Goal: Task Accomplishment & Management: Manage account settings

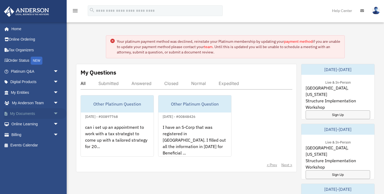
click at [30, 114] on link "My Documents arrow_drop_down" at bounding box center [35, 113] width 63 height 11
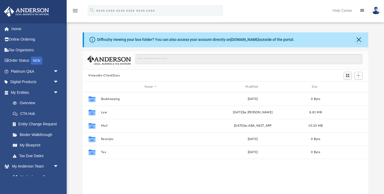
scroll to position [121, 286]
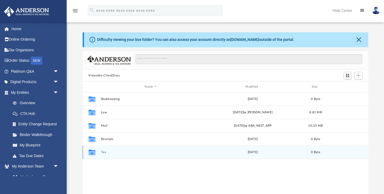
click at [111, 154] on button "Tax" at bounding box center [151, 151] width 100 height 3
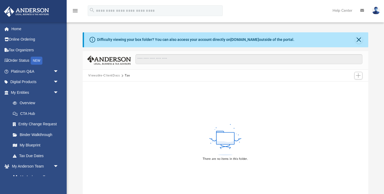
click at [110, 75] on button "Viewable-ClientDocs" at bounding box center [103, 75] width 31 height 5
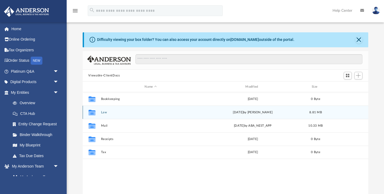
click at [117, 114] on div "Collaborated Folder Law [DATE] by [PERSON_NAME] 8.81 MB" at bounding box center [226, 111] width 286 height 13
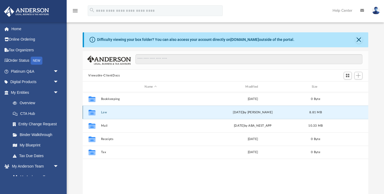
click at [104, 114] on button "Law" at bounding box center [151, 111] width 100 height 3
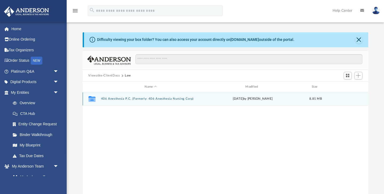
click at [113, 99] on button "406 Anesthesia P.C. (Formerly: 406 Anesthesia Nursing Corp)" at bounding box center [151, 98] width 100 height 3
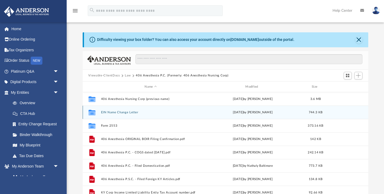
click at [119, 114] on div "Collaborated Folder EIN Name Change Letter [DATE] by [PERSON_NAME] 744.3 KB" at bounding box center [226, 111] width 286 height 13
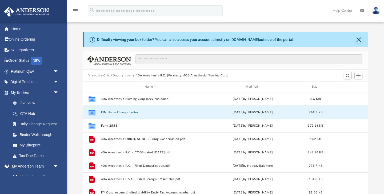
click at [125, 113] on button "EIN Name Change Letter" at bounding box center [151, 111] width 100 height 3
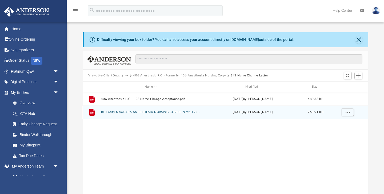
click at [125, 113] on button "RE Entity Name 406 ANESTHESIA NURSING CORP EIN 92-17217.pdf" at bounding box center [151, 111] width 100 height 3
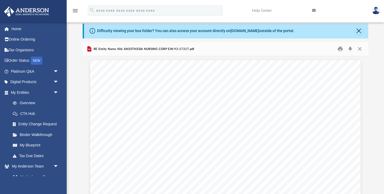
scroll to position [0, 0]
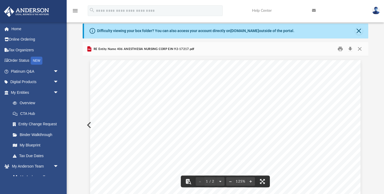
click at [89, 123] on button "Preview" at bounding box center [89, 124] width 12 height 15
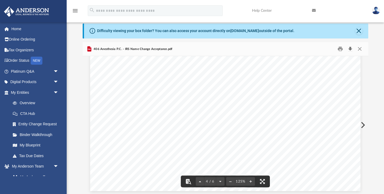
click at [351, 49] on button "Download" at bounding box center [351, 49] width 10 height 8
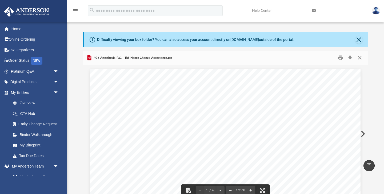
scroll to position [0, 0]
click at [361, 41] on button "Close" at bounding box center [358, 39] width 7 height 7
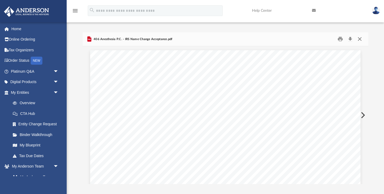
click at [361, 41] on button "Close" at bounding box center [360, 39] width 10 height 8
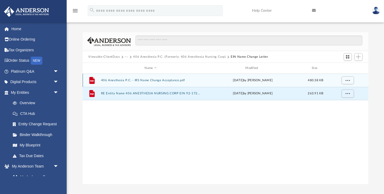
click at [190, 81] on button "406 Anesthesia P.C. - IRS Name Change Acceptance.pdf" at bounding box center [151, 79] width 100 height 3
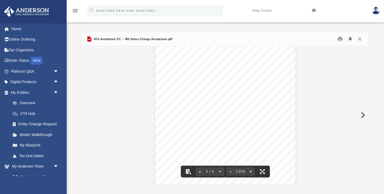
click at [351, 41] on button "Download" at bounding box center [351, 39] width 10 height 8
click at [362, 38] on button "Close" at bounding box center [360, 39] width 10 height 8
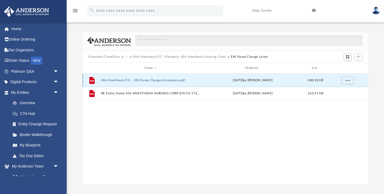
scroll to position [0, 0]
click at [217, 58] on button "406 Anesthesia P.C. (Formerly: 406 Anesthesia Nursing Corp)" at bounding box center [179, 56] width 93 height 5
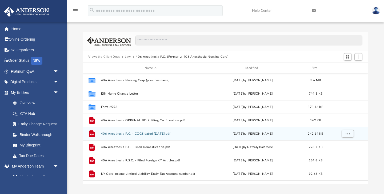
click at [157, 134] on button "406 Anesthesia P.C. - COGS dated [DATE].pdf" at bounding box center [151, 133] width 100 height 3
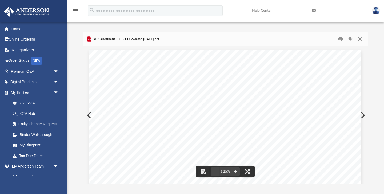
click at [361, 38] on button "Close" at bounding box center [360, 39] width 10 height 8
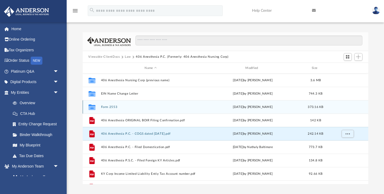
click at [133, 106] on button "Form 2553" at bounding box center [151, 106] width 100 height 3
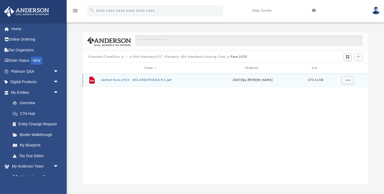
click at [148, 79] on button "Unfiled Form 2553 - 406 ANESTHESIA P.C.pdf" at bounding box center [151, 79] width 100 height 3
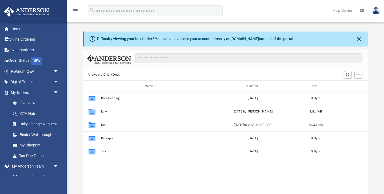
scroll to position [121, 286]
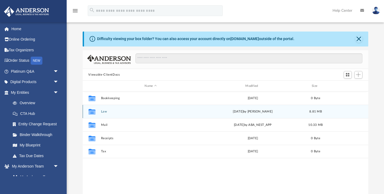
click at [145, 110] on button "Law" at bounding box center [151, 111] width 100 height 3
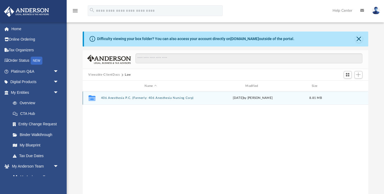
click at [157, 101] on div "Collaborated Folder 406 Anesthesia P.C. (Formerly: 406 Anesthesia Nursing Corp)…" at bounding box center [226, 97] width 286 height 13
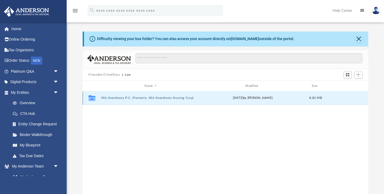
click at [176, 99] on button "406 Anesthesia P.C. (Formerly: 406 Anesthesia Nursing Corp)" at bounding box center [151, 97] width 100 height 3
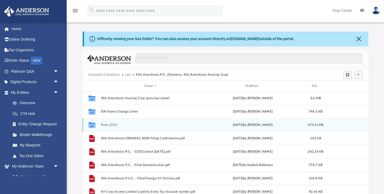
click at [126, 125] on button "Form 2553" at bounding box center [151, 124] width 100 height 3
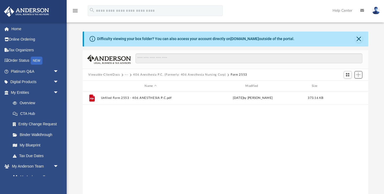
click at [360, 75] on span "Add" at bounding box center [358, 74] width 5 height 5
click at [351, 85] on li "Upload" at bounding box center [350, 85] width 17 height 6
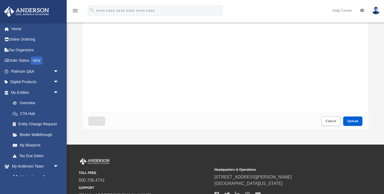
scroll to position [60, 0]
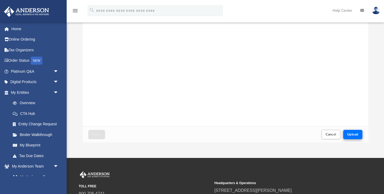
click at [350, 133] on span "Upload" at bounding box center [352, 134] width 11 height 3
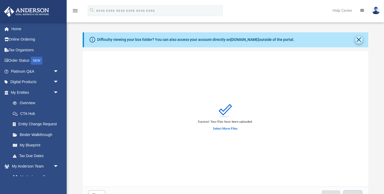
scroll to position [0, 0]
click at [358, 39] on button "Close" at bounding box center [358, 39] width 7 height 7
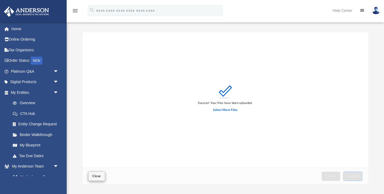
click at [93, 175] on span "Close" at bounding box center [96, 175] width 9 height 3
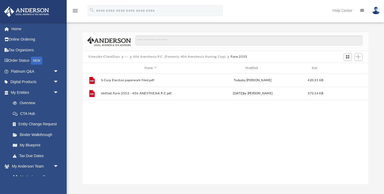
click at [146, 57] on button "406 Anesthesia P.C. (Formerly: 406 Anesthesia Nursing Corp)" at bounding box center [179, 56] width 93 height 5
